Goal: Task Accomplishment & Management: Complete application form

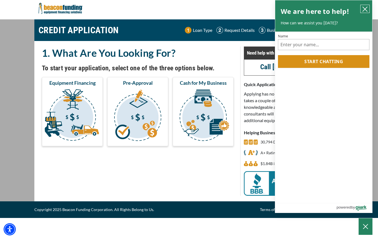
click at [366, 9] on icon "close chatbox" at bounding box center [365, 9] width 4 height 4
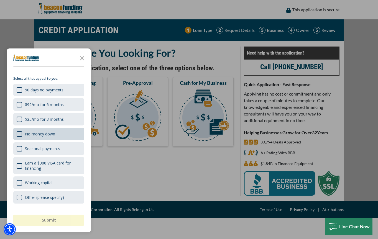
scroll to position [9, 0]
click at [21, 134] on div "No money down" at bounding box center [20, 134] width 6 height 6
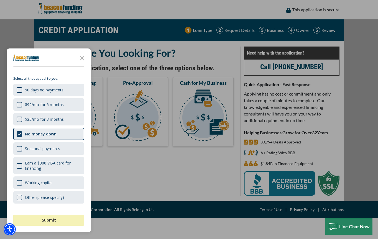
click at [48, 222] on button "Submit" at bounding box center [48, 220] width 71 height 11
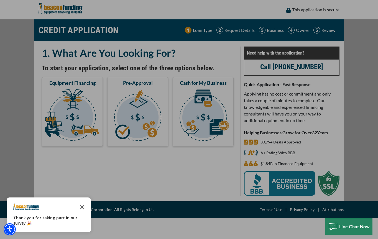
click at [83, 205] on icon "Close the survey" at bounding box center [82, 207] width 11 height 11
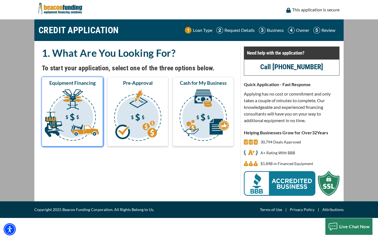
click at [78, 92] on img "submit" at bounding box center [72, 115] width 59 height 55
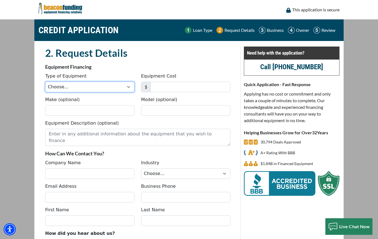
select select "5"
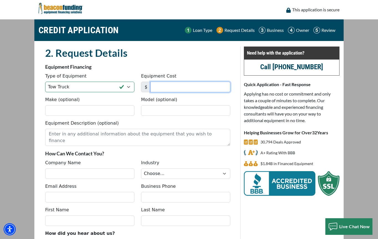
click at [162, 88] on input "Equipment Cost" at bounding box center [191, 87] width 80 height 11
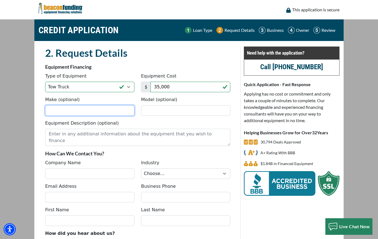
click at [102, 114] on input "Make (optional)" at bounding box center [89, 110] width 89 height 11
click at [193, 89] on input "35,000" at bounding box center [191, 87] width 80 height 11
drag, startPoint x: 190, startPoint y: 89, endPoint x: 137, endPoint y: 88, distance: 53.5
click at [137, 88] on div "Type of Equipment Choose... Backhoe Boom/Bucket Truck Chipper Commercial Mower …" at bounding box center [138, 85] width 192 height 24
type input "55,000"
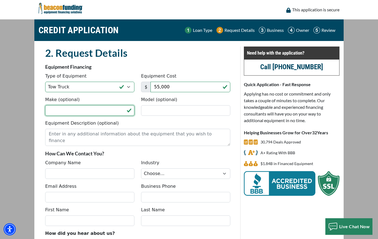
click at [72, 113] on input "Make (optional)" at bounding box center [89, 110] width 89 height 11
type input "R"
type input "Dodge"
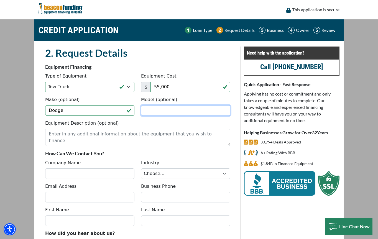
click at [163, 110] on input "Model (optional)" at bounding box center [185, 110] width 89 height 11
type input "Ram"
